Goal: Transaction & Acquisition: Download file/media

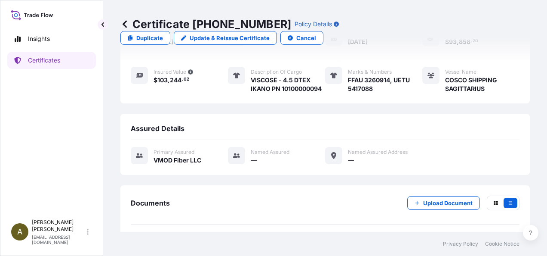
scroll to position [133, 0]
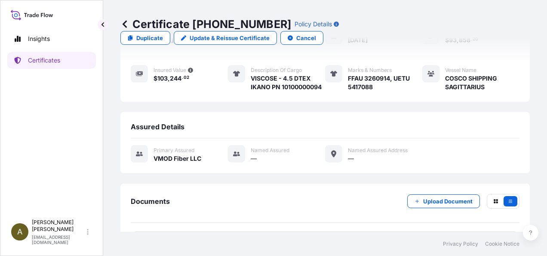
click at [222, 231] on link "PDF Certificate [DATE]T11:38:28.098283" at bounding box center [325, 242] width 389 height 22
